Goal: Task Accomplishment & Management: Manage account settings

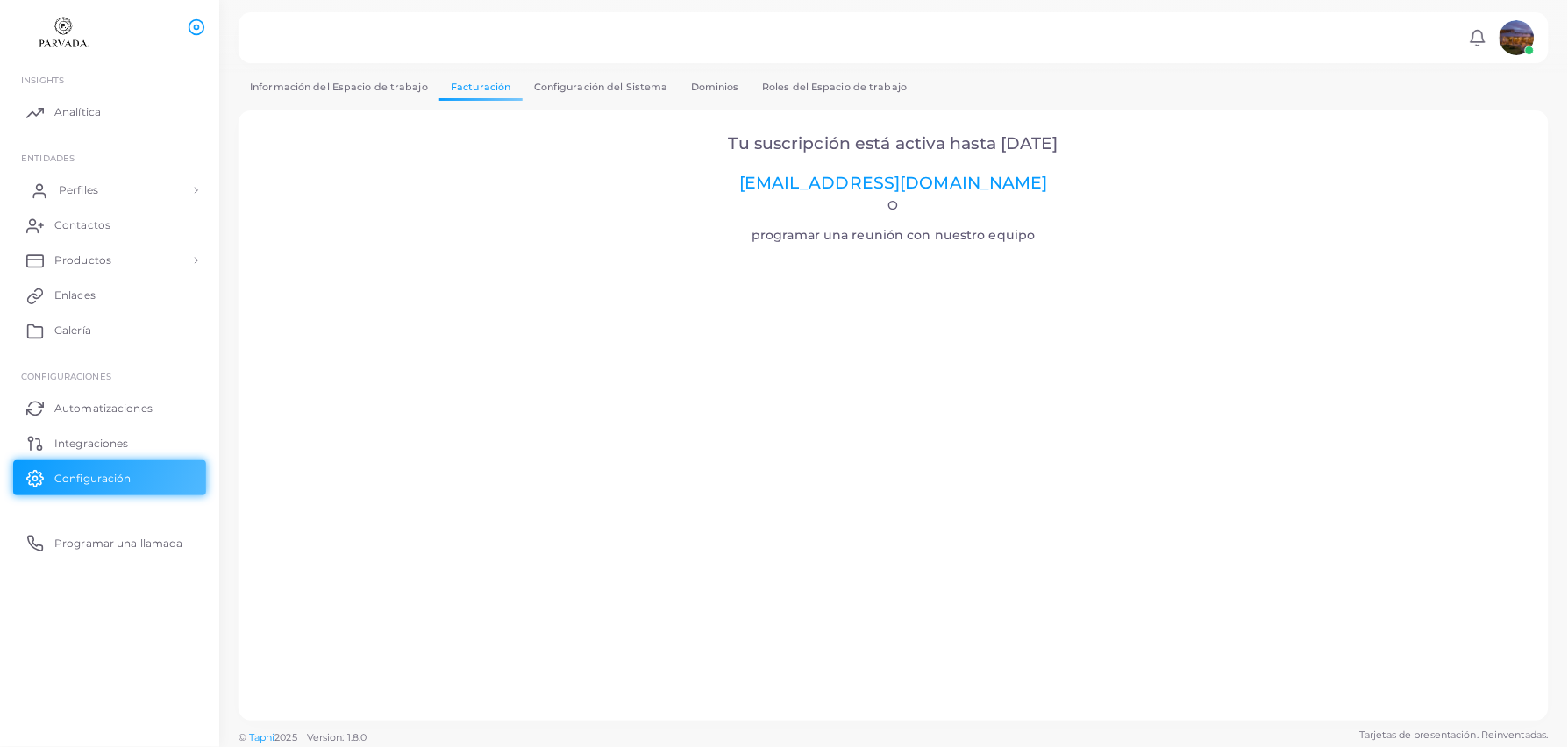
click at [92, 190] on span "Perfiles" at bounding box center [78, 190] width 39 height 16
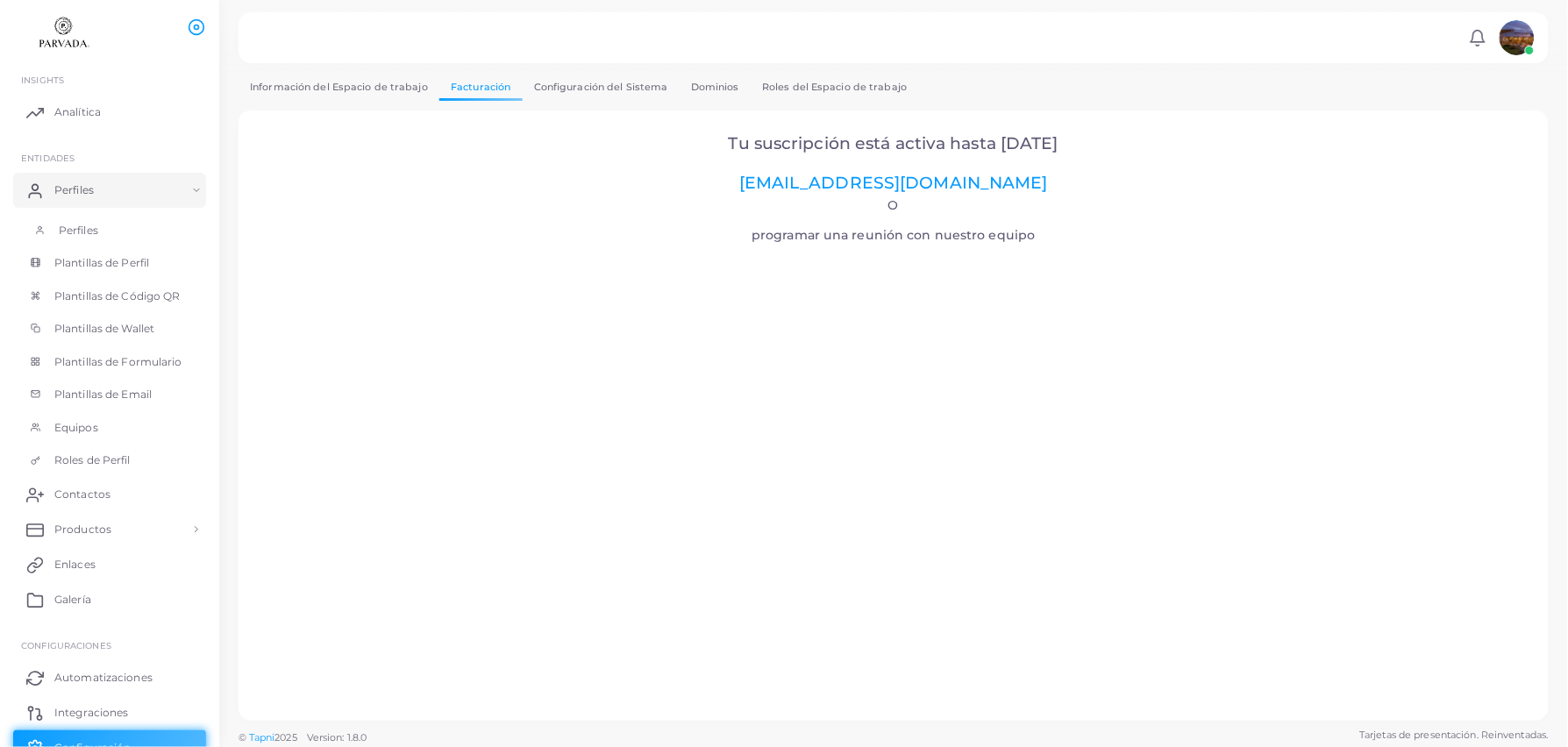
click at [95, 234] on span "Perfiles" at bounding box center [78, 231] width 39 height 16
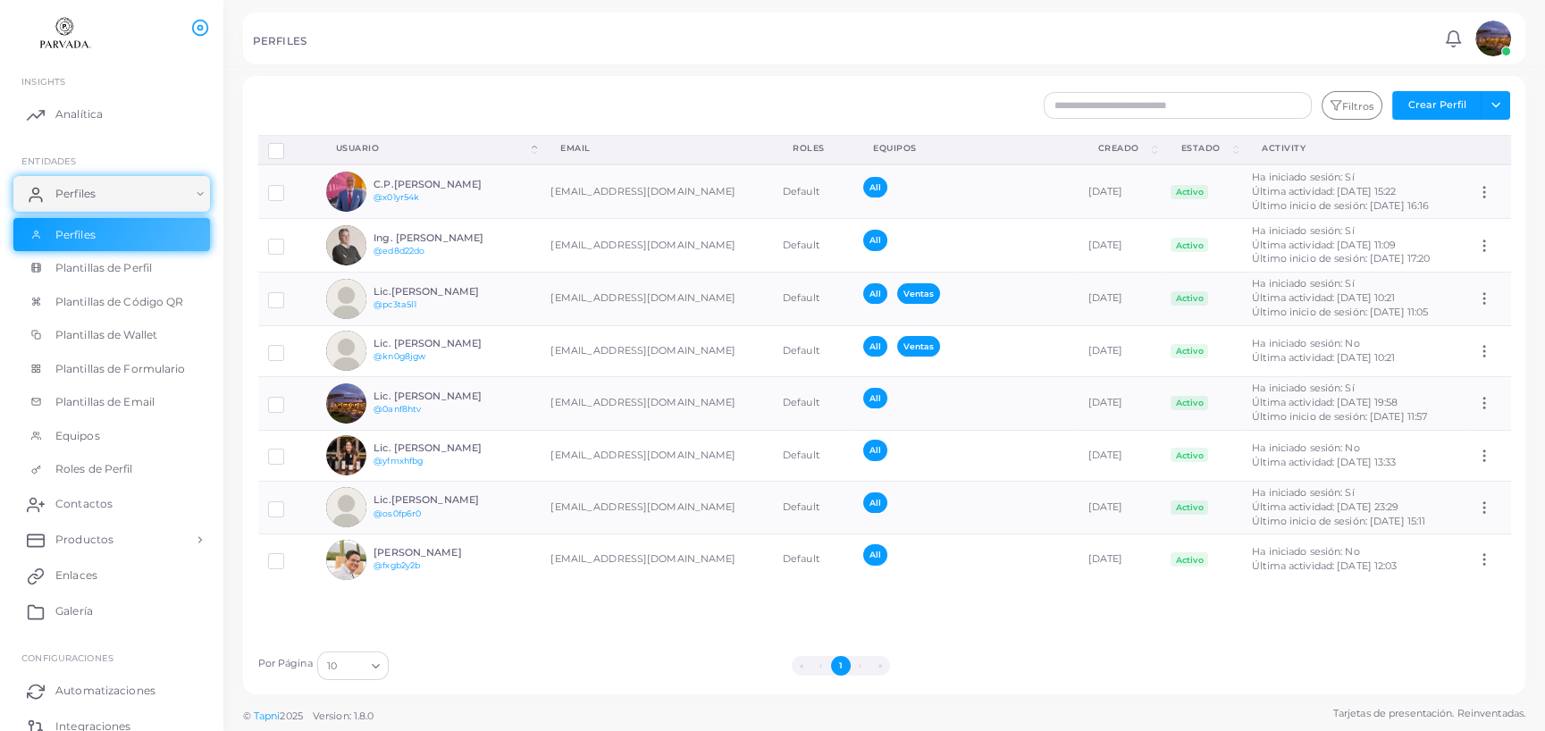
click at [1496, 39] on img at bounding box center [1493, 39] width 36 height 36
click at [1449, 149] on span "Cerrar sesión" at bounding box center [1432, 149] width 63 height 15
